Goal: Answer question/provide support

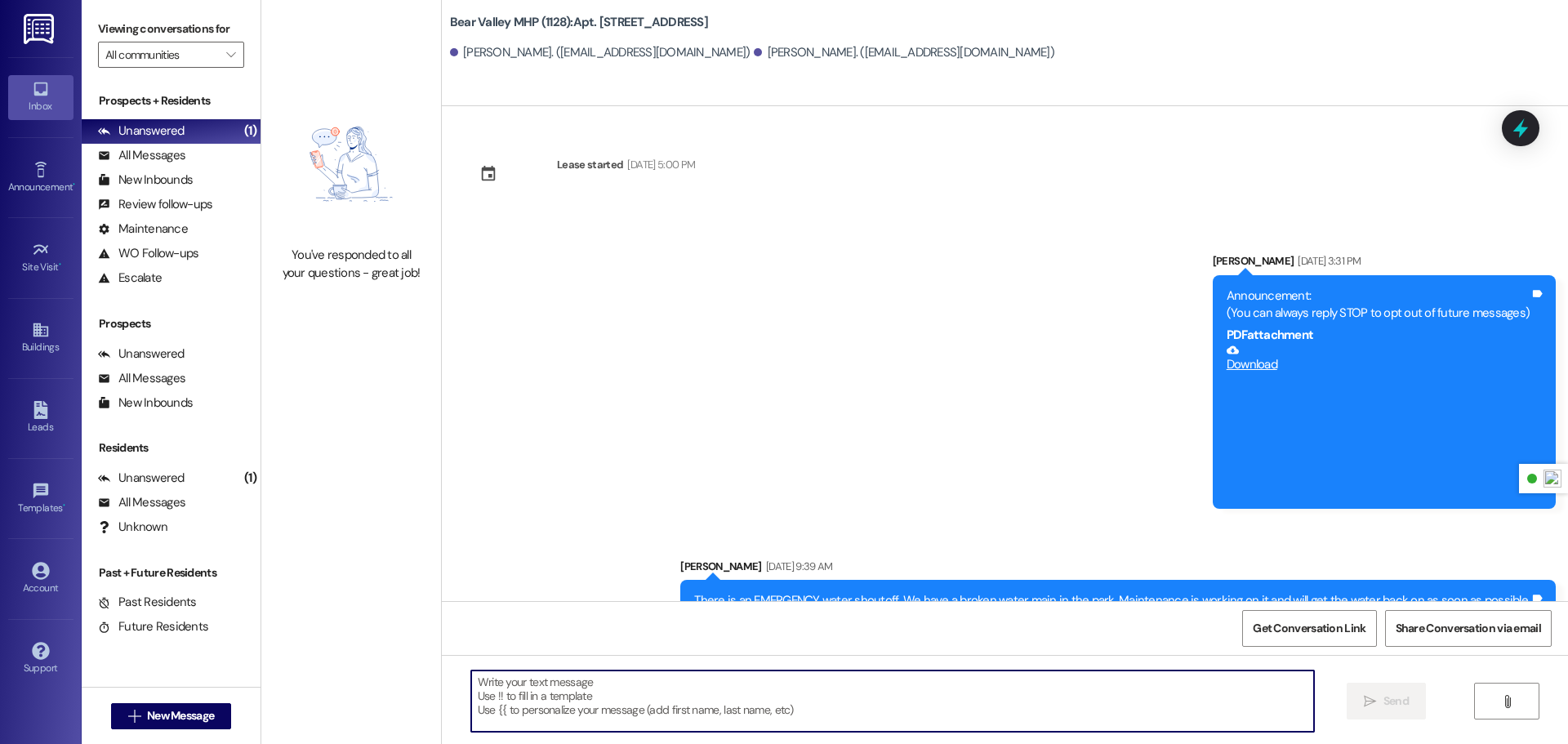
scroll to position [6853, 0]
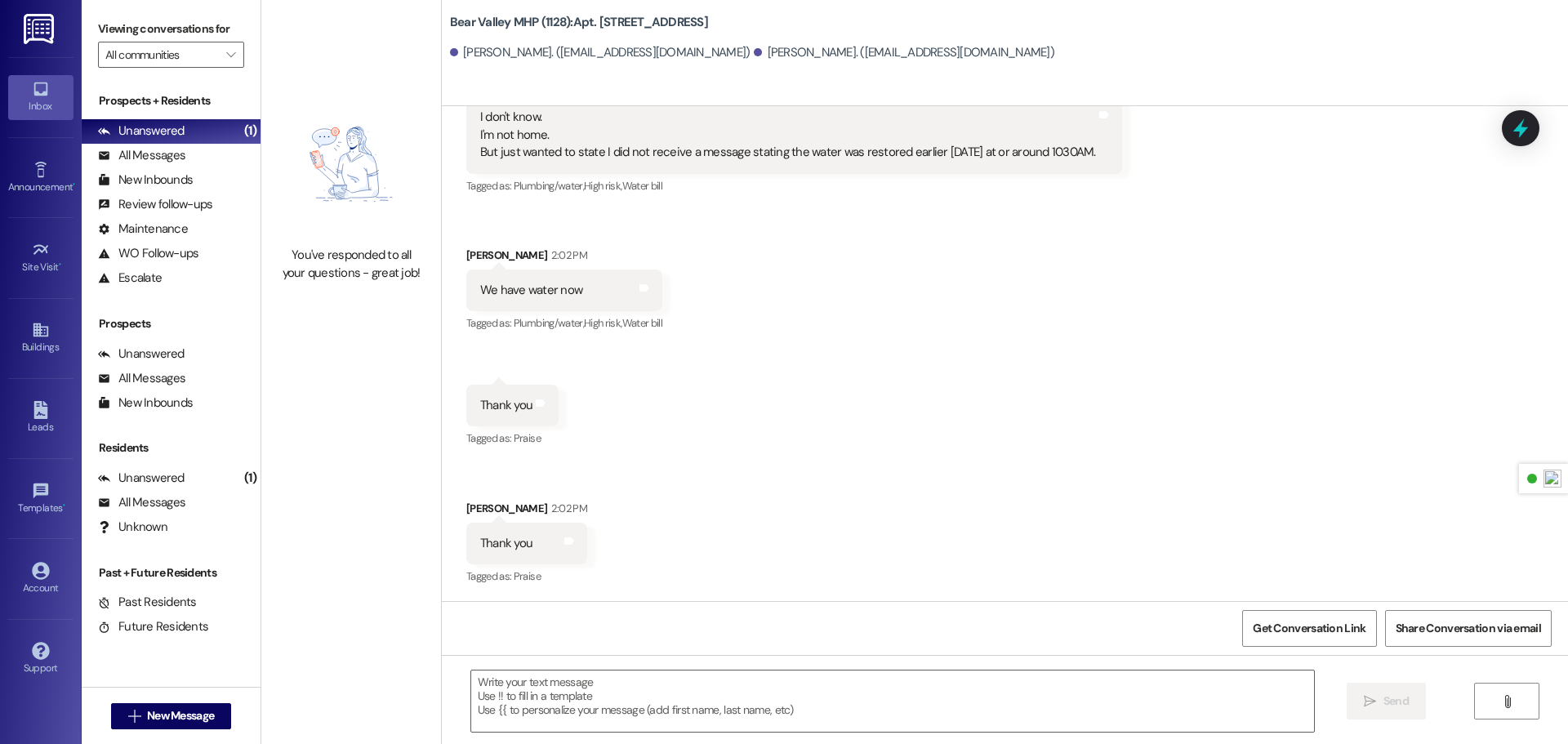
click at [38, 35] on img at bounding box center [41, 29] width 33 height 30
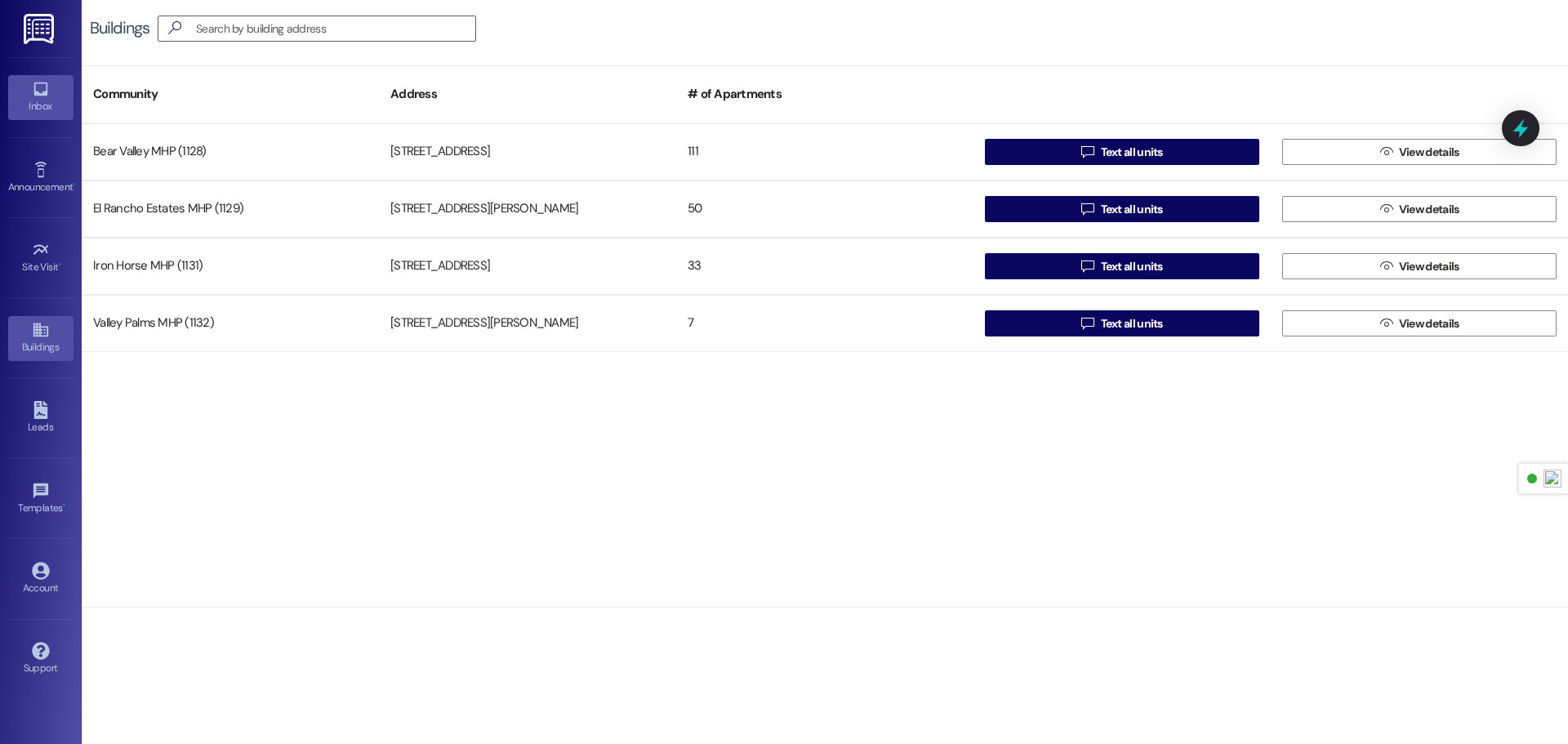
click at [41, 110] on div "Inbox" at bounding box center [41, 106] width 82 height 17
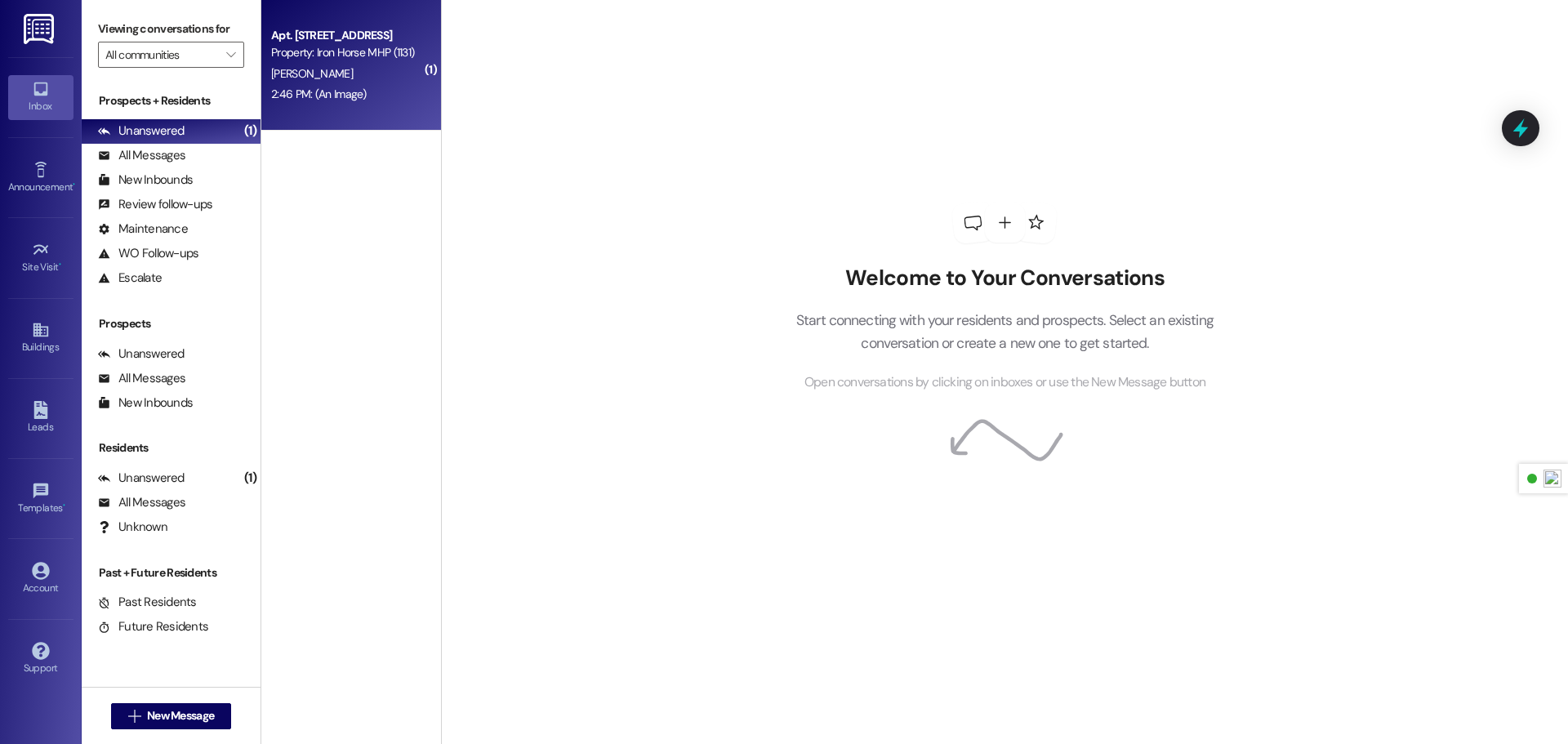
click at [372, 96] on div "2:46 PM: (An Image) 2:46 PM: (An Image)" at bounding box center [346, 94] width 154 height 20
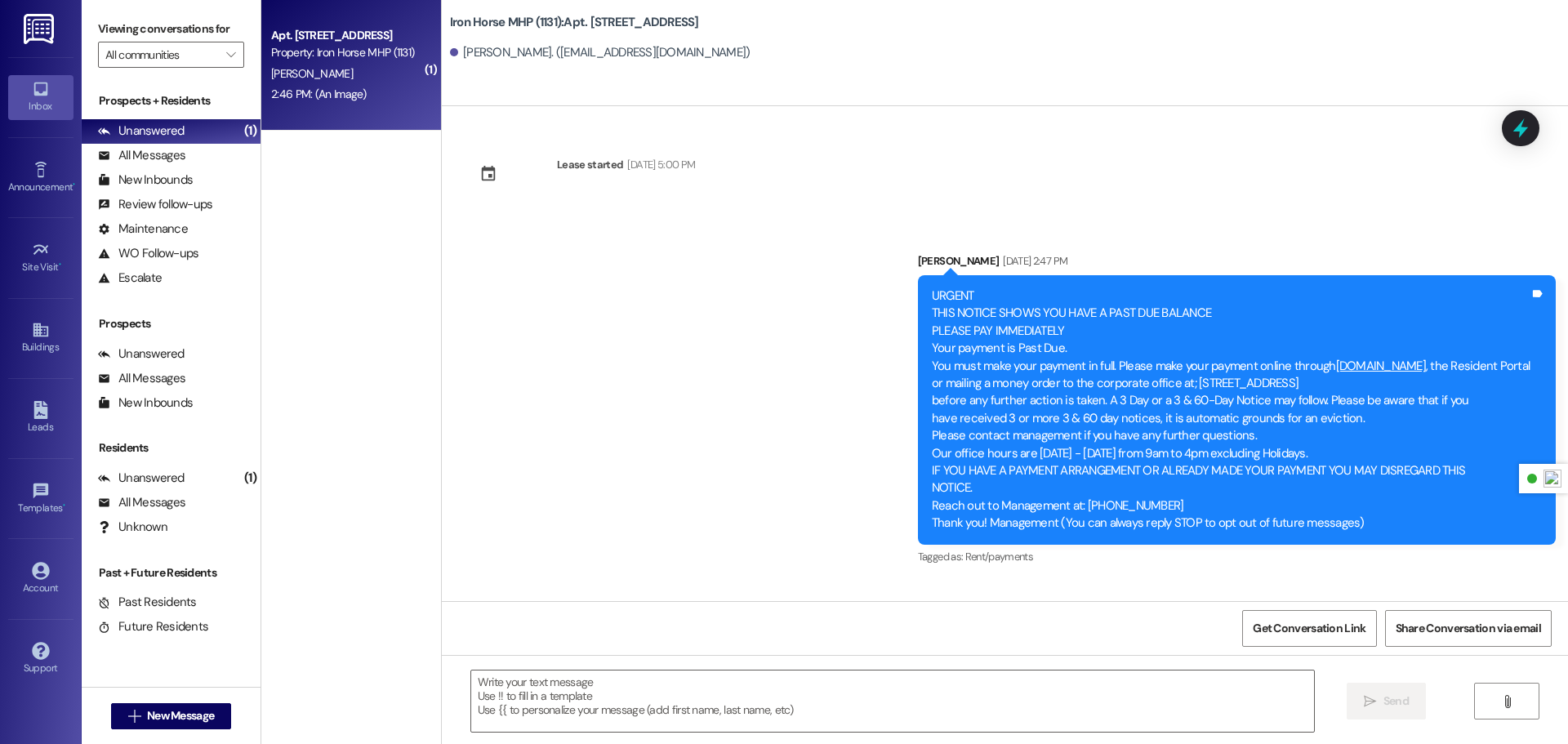
scroll to position [32994, 0]
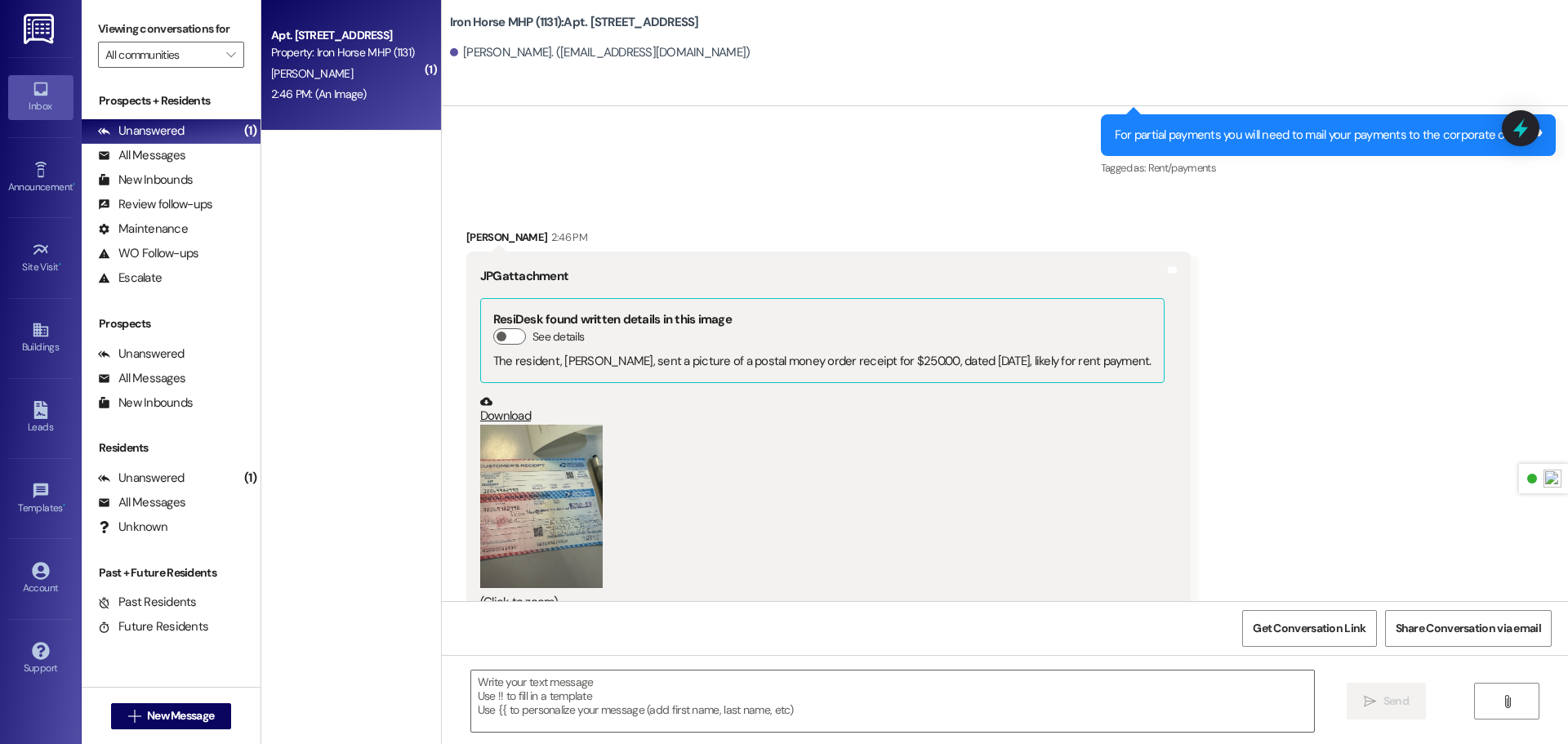
click at [548, 469] on button "Zoom image" at bounding box center [541, 506] width 123 height 163
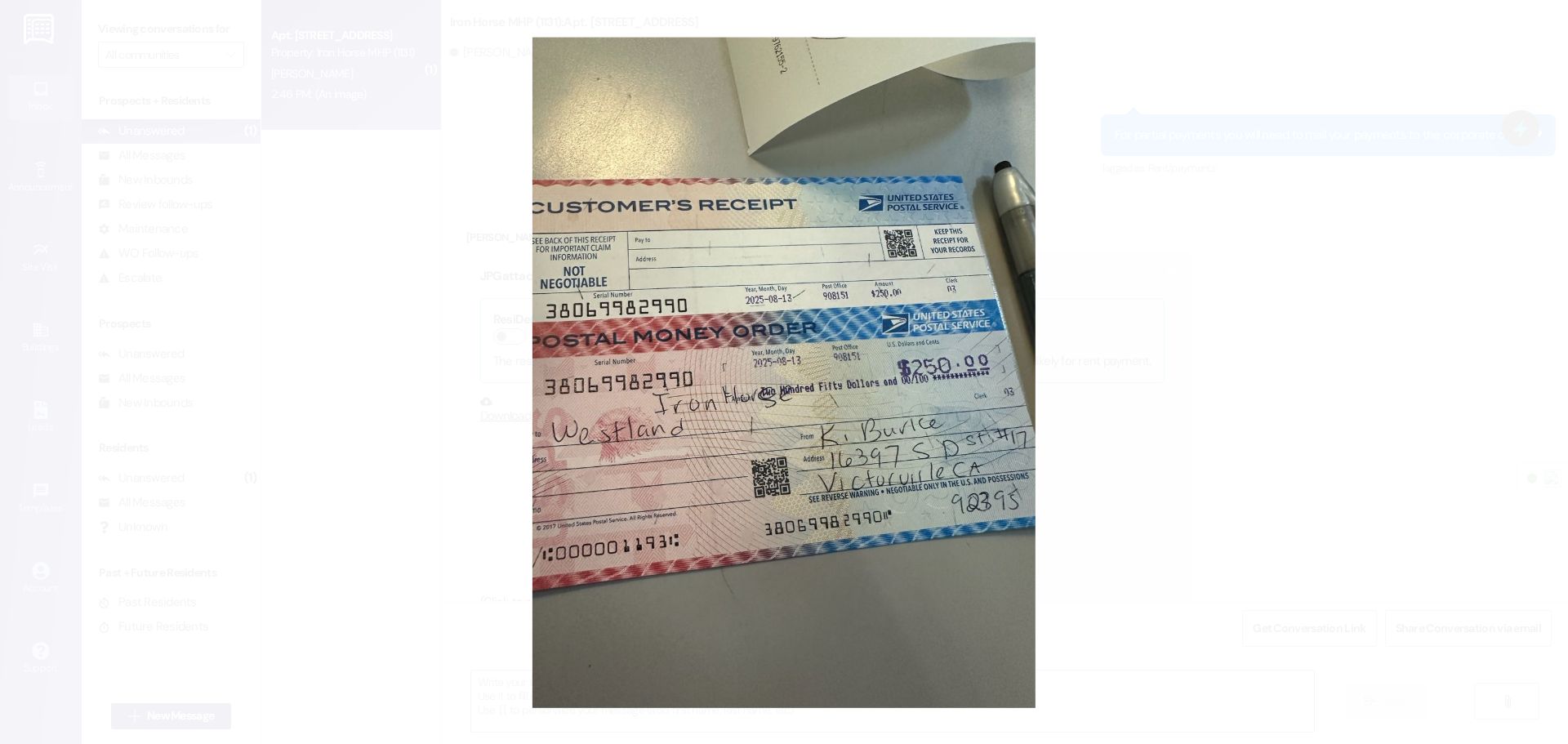
click at [1177, 456] on button "Unzoom image" at bounding box center [784, 372] width 1568 height 744
